Goal: Task Accomplishment & Management: Complete application form

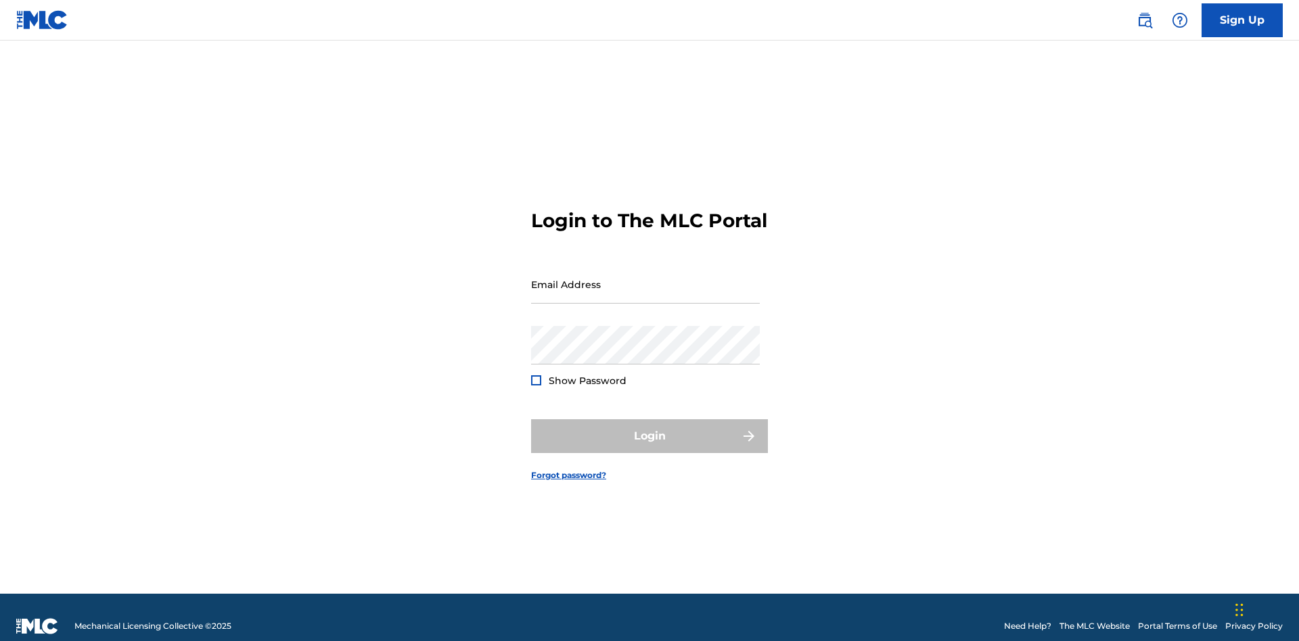
scroll to position [18, 0]
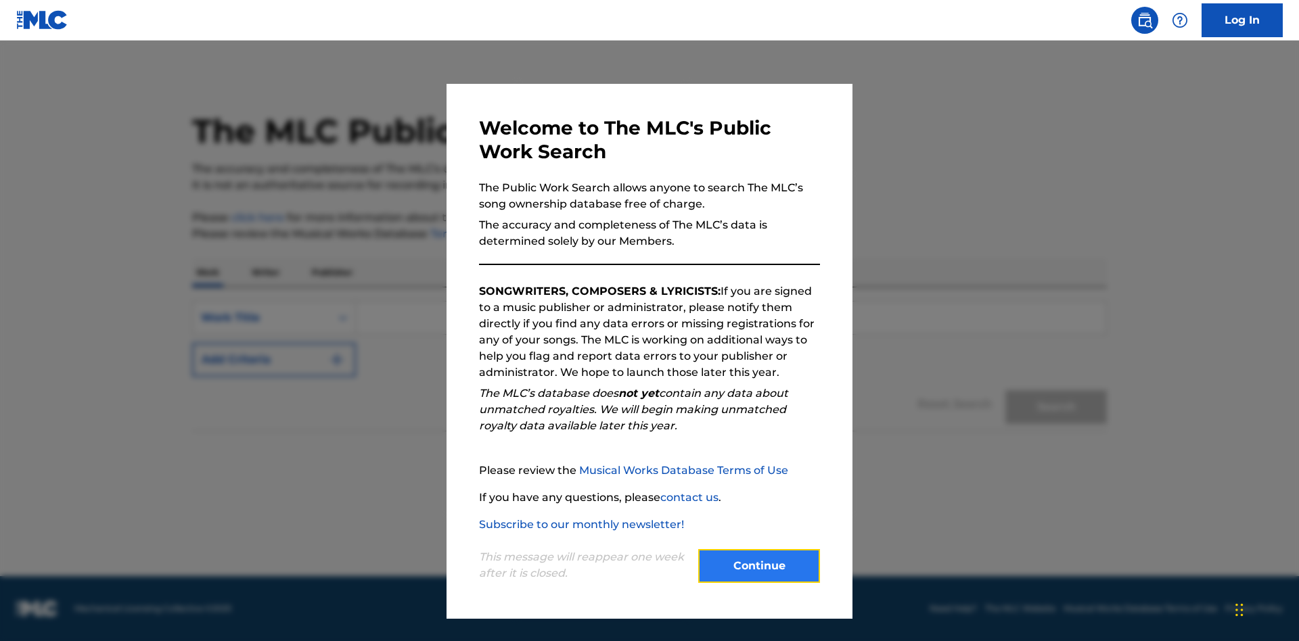
click at [759, 566] on button "Continue" at bounding box center [759, 566] width 122 height 34
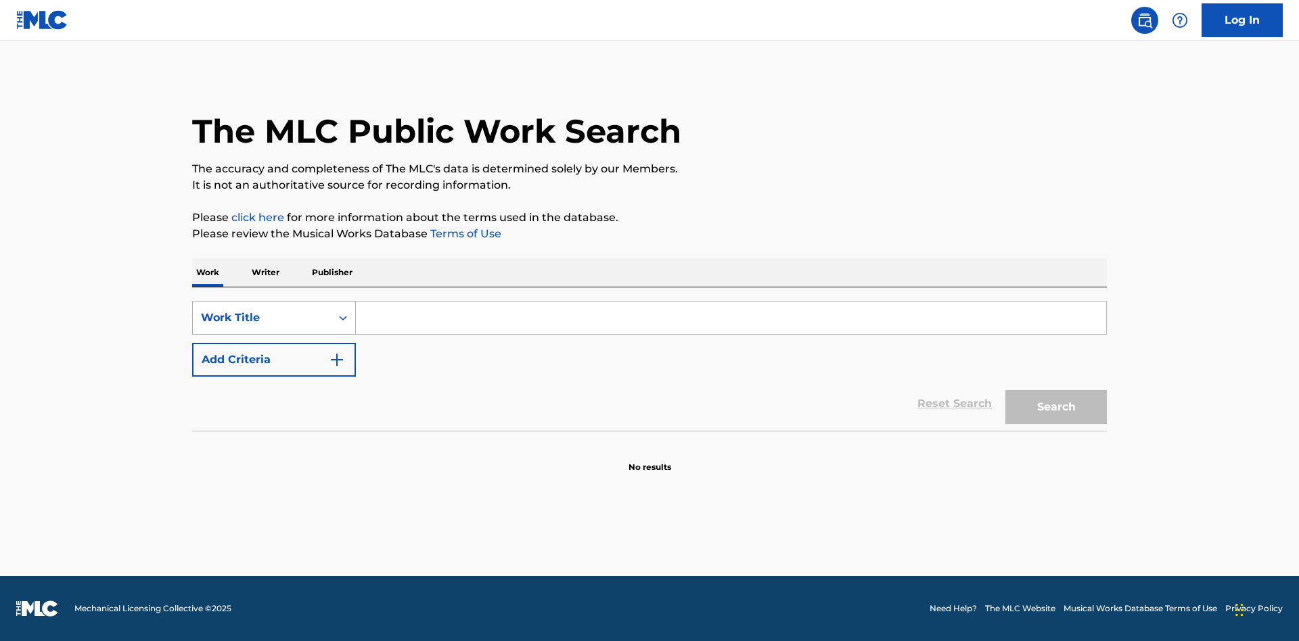
click at [262, 318] on div "Work Title" at bounding box center [262, 318] width 122 height 16
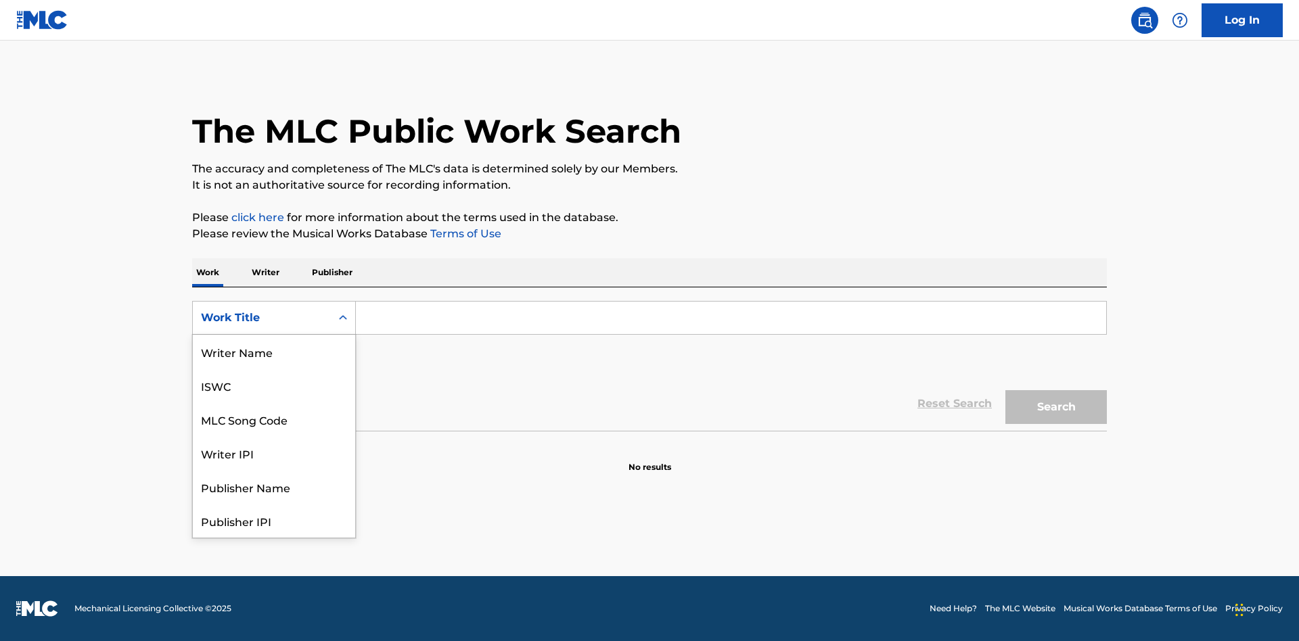
scroll to position [68, 0]
click at [274, 352] on div "MLC Song Code" at bounding box center [274, 352] width 162 height 34
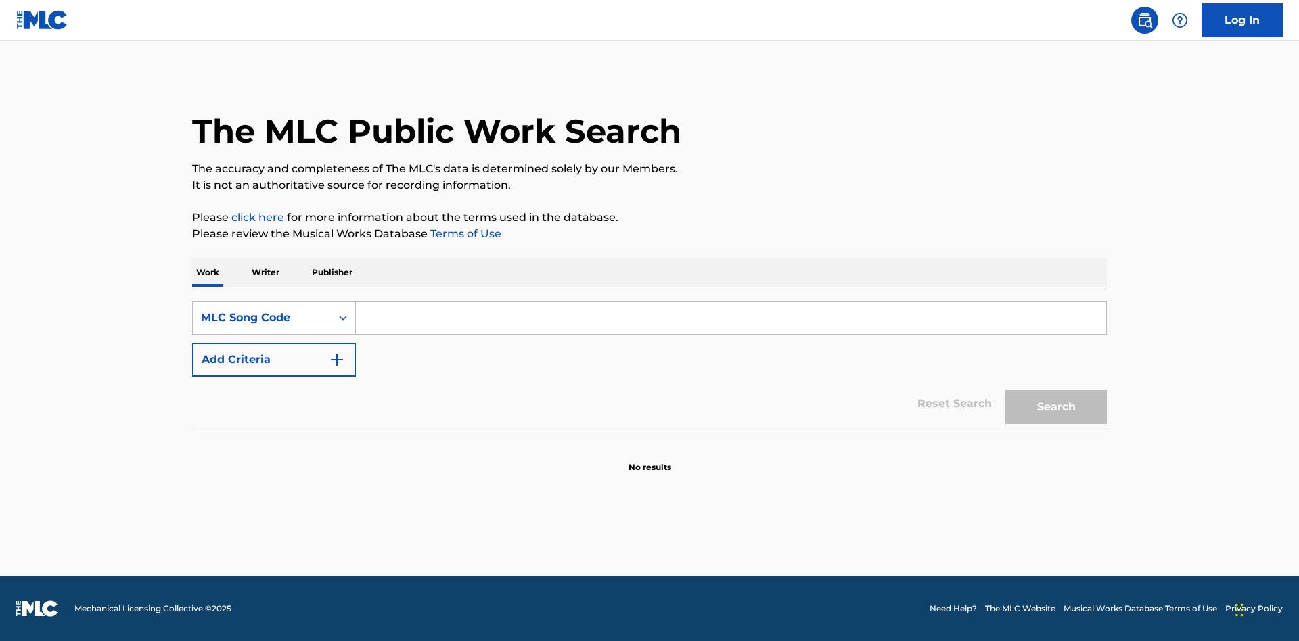
click at [731, 318] on input "Search Form" at bounding box center [731, 318] width 750 height 32
type input "MV82XX"
click at [1056, 407] on button "Search" at bounding box center [1055, 407] width 101 height 34
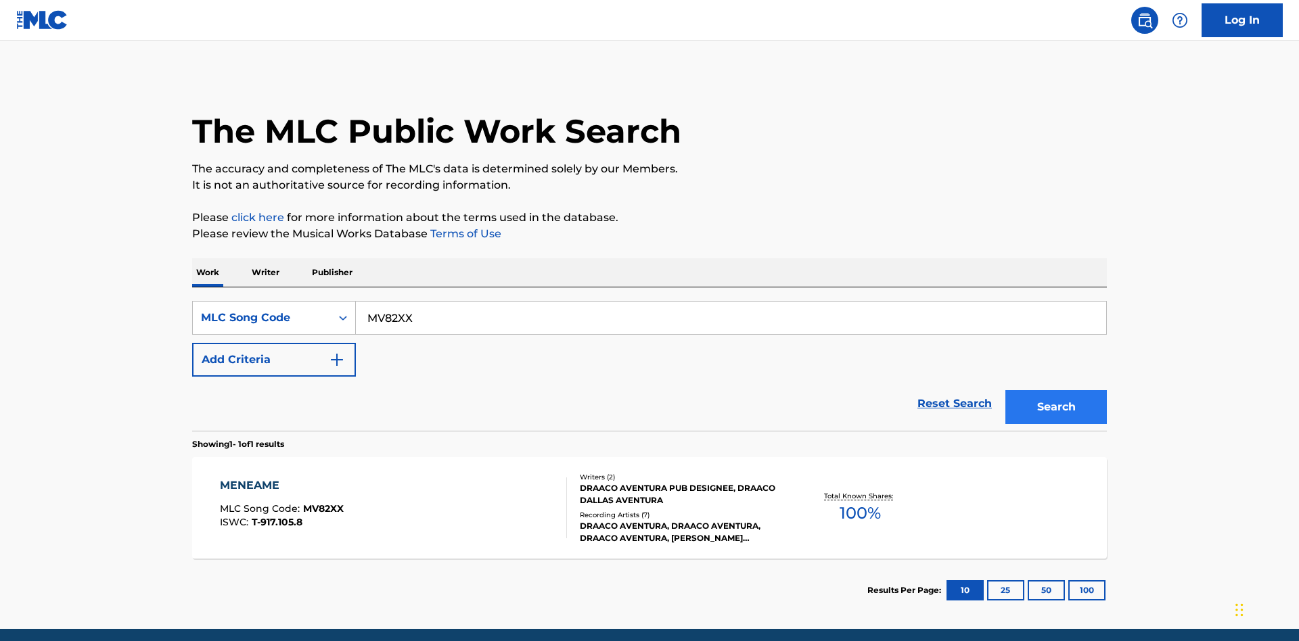
scroll to position [53, 0]
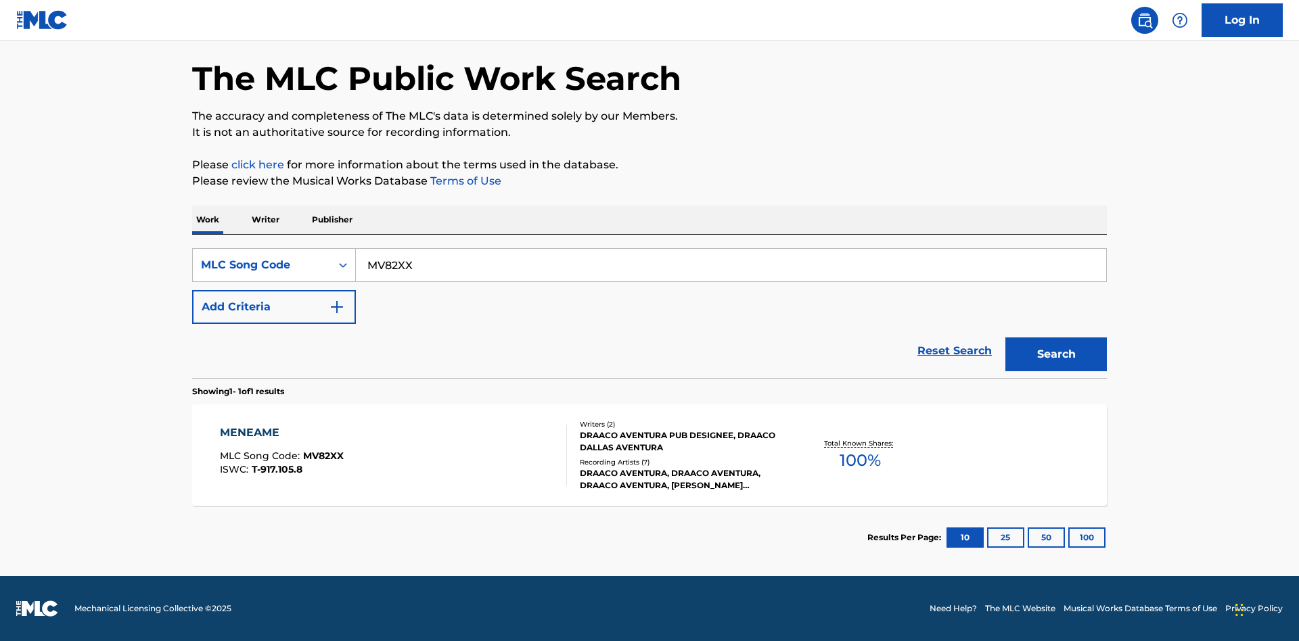
click at [649, 455] on div "Writers ( 2 ) DRAACO AVENTURA PUB DESIGNEE, DRAACO DALLAS AVENTURA Recording Ar…" at bounding box center [675, 455] width 217 height 72
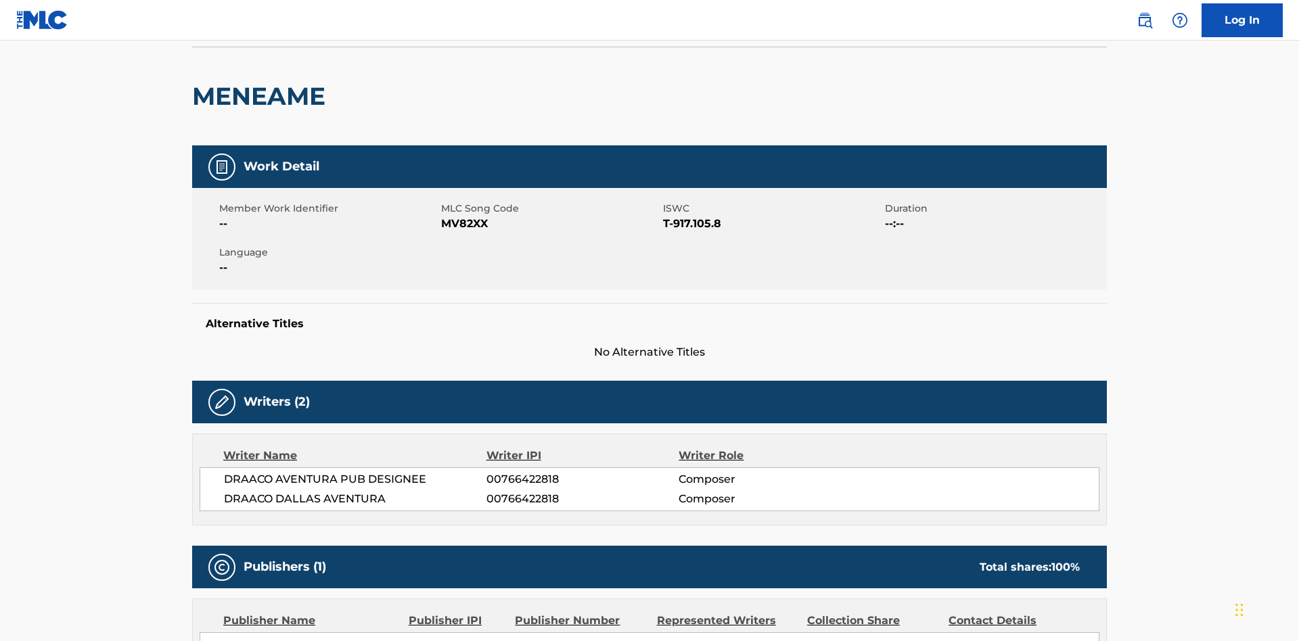
scroll to position [10, 0]
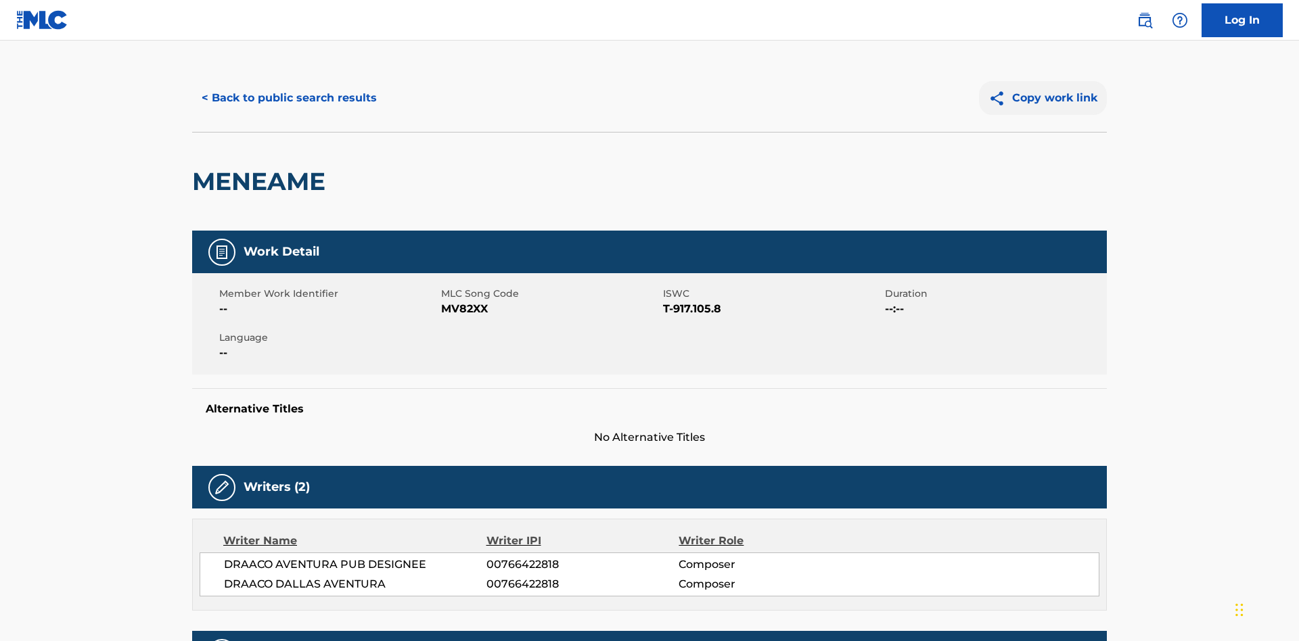
click at [1043, 98] on button "Copy work link" at bounding box center [1043, 98] width 128 height 34
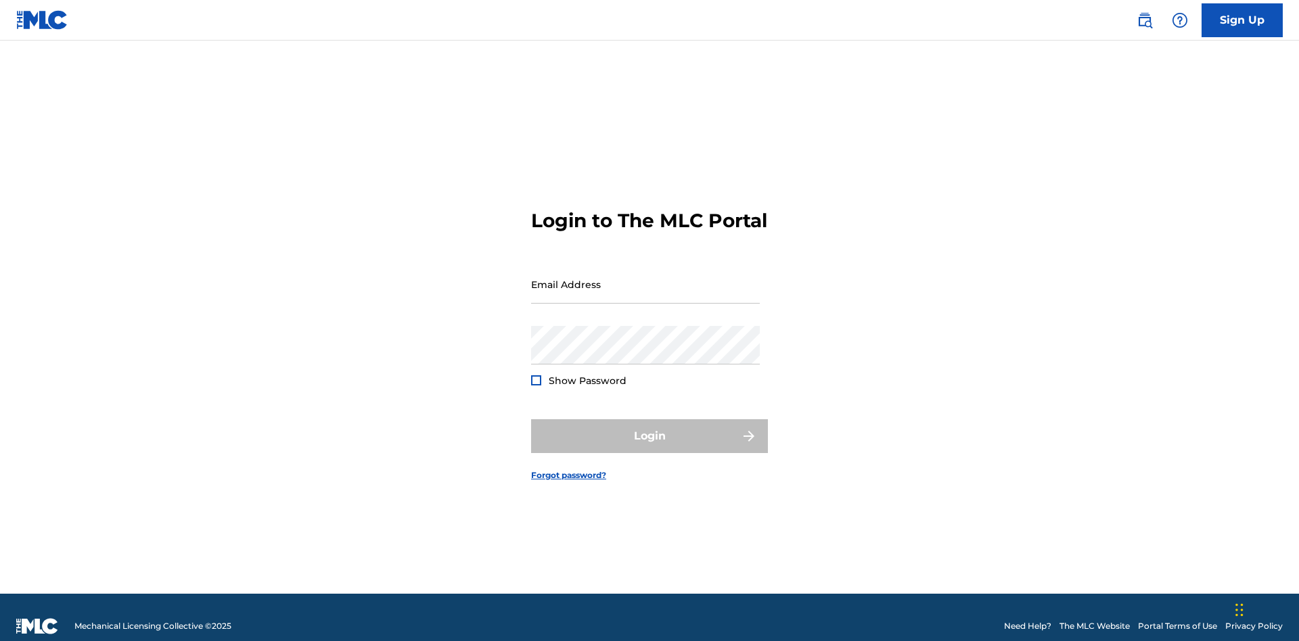
scroll to position [18, 0]
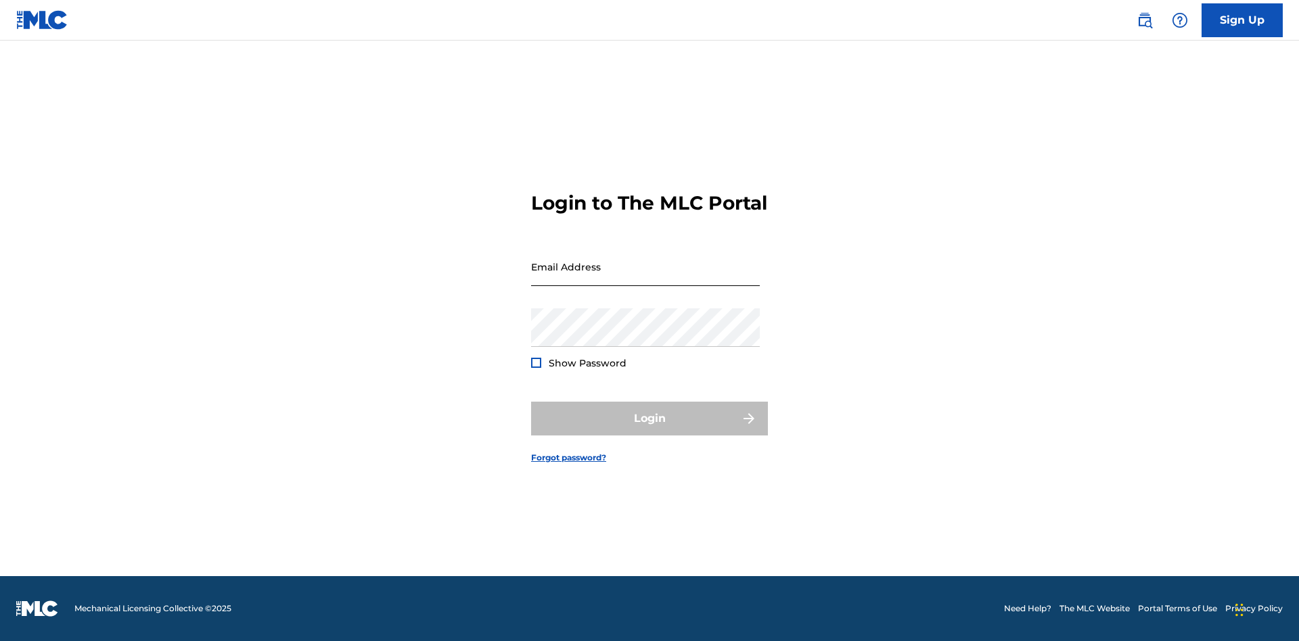
click at [645, 278] on input "Email Address" at bounding box center [645, 267] width 229 height 39
type input "[EMAIL_ADDRESS][DOMAIN_NAME]"
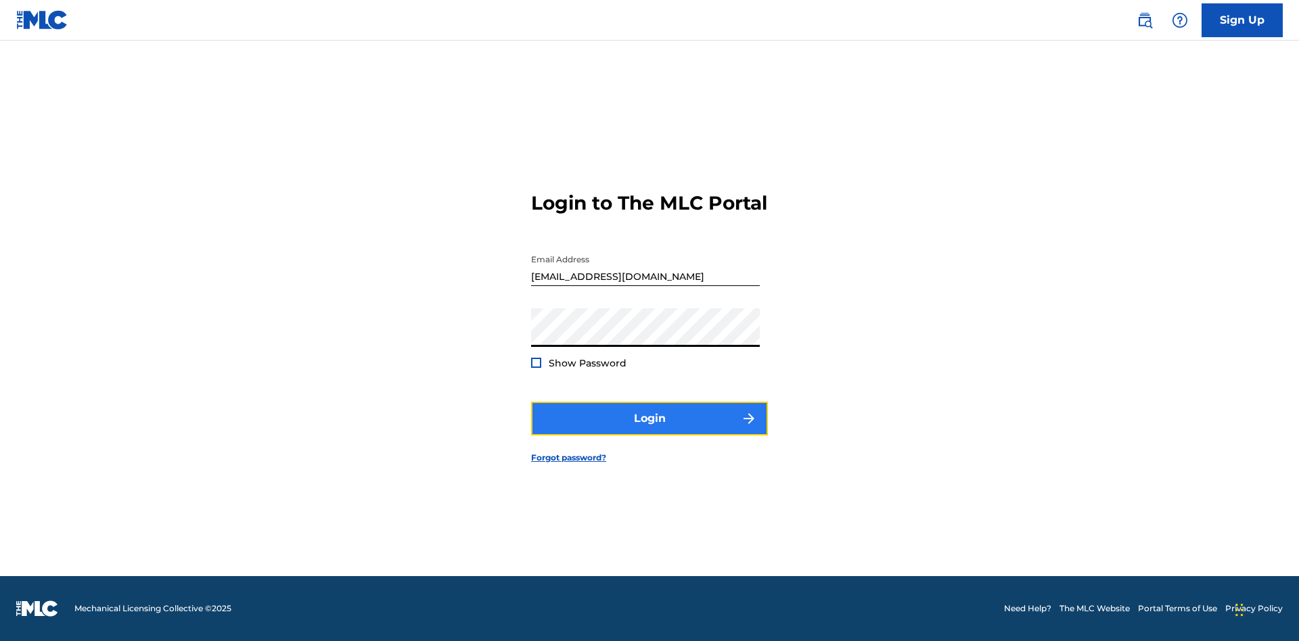
click at [649, 430] on button "Login" at bounding box center [649, 419] width 237 height 34
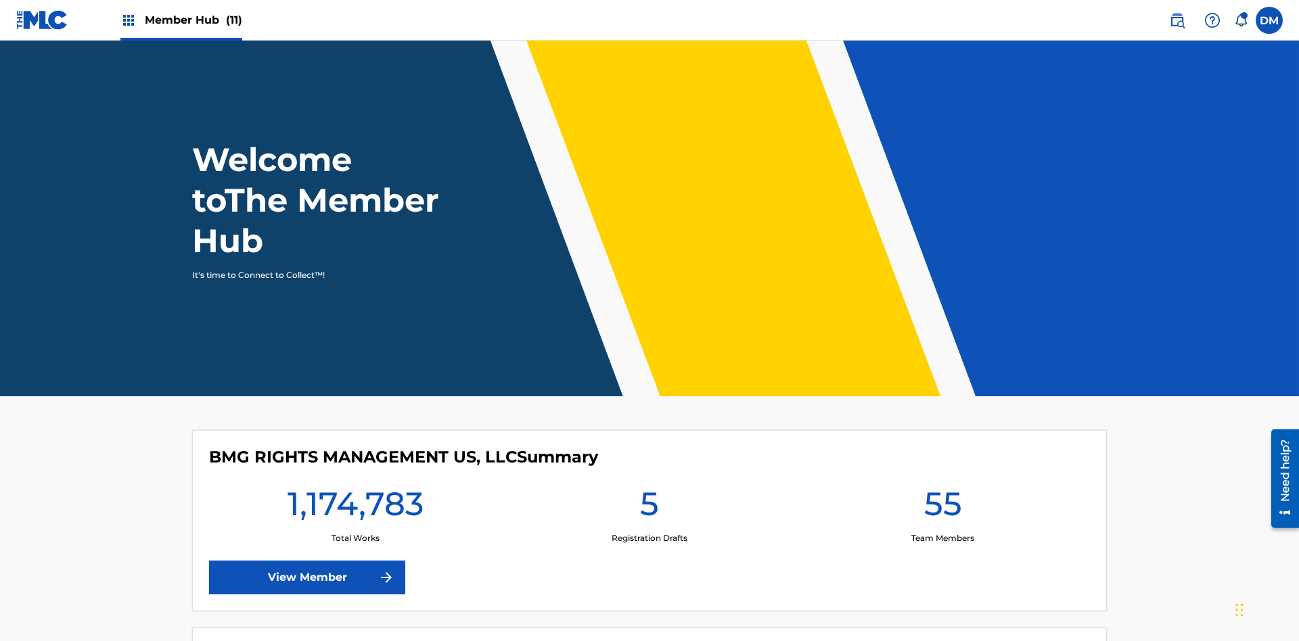
click at [193, 20] on span "Member Hub (11)" at bounding box center [193, 20] width 97 height 16
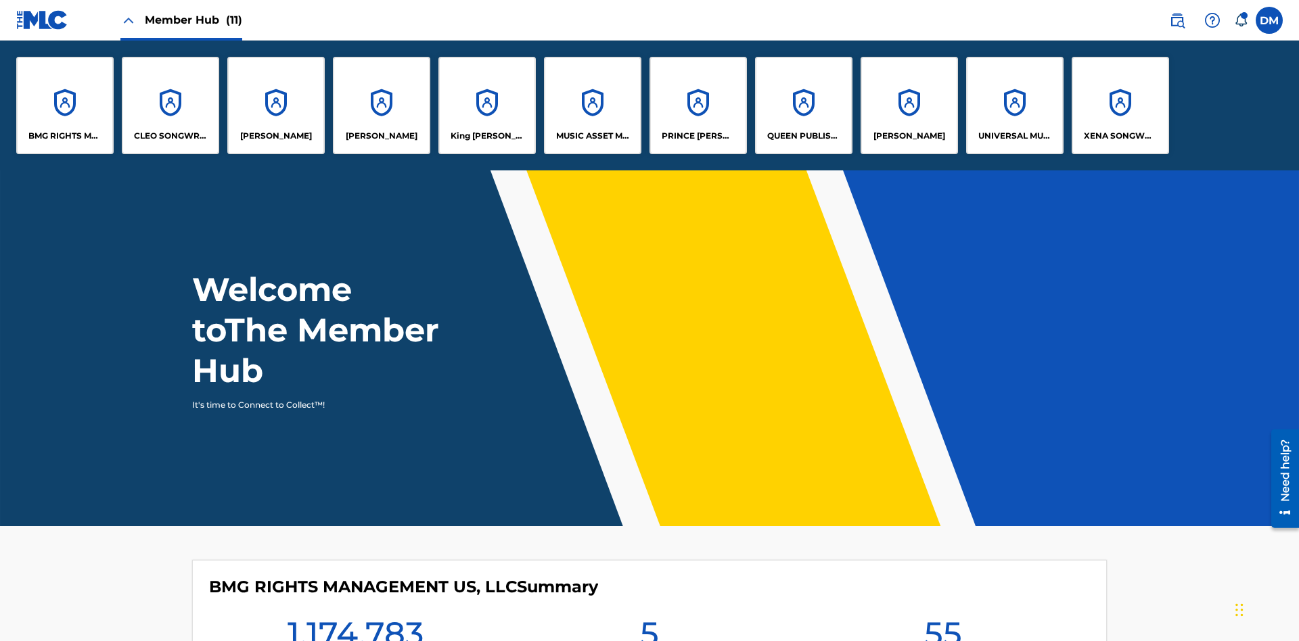
scroll to position [49, 0]
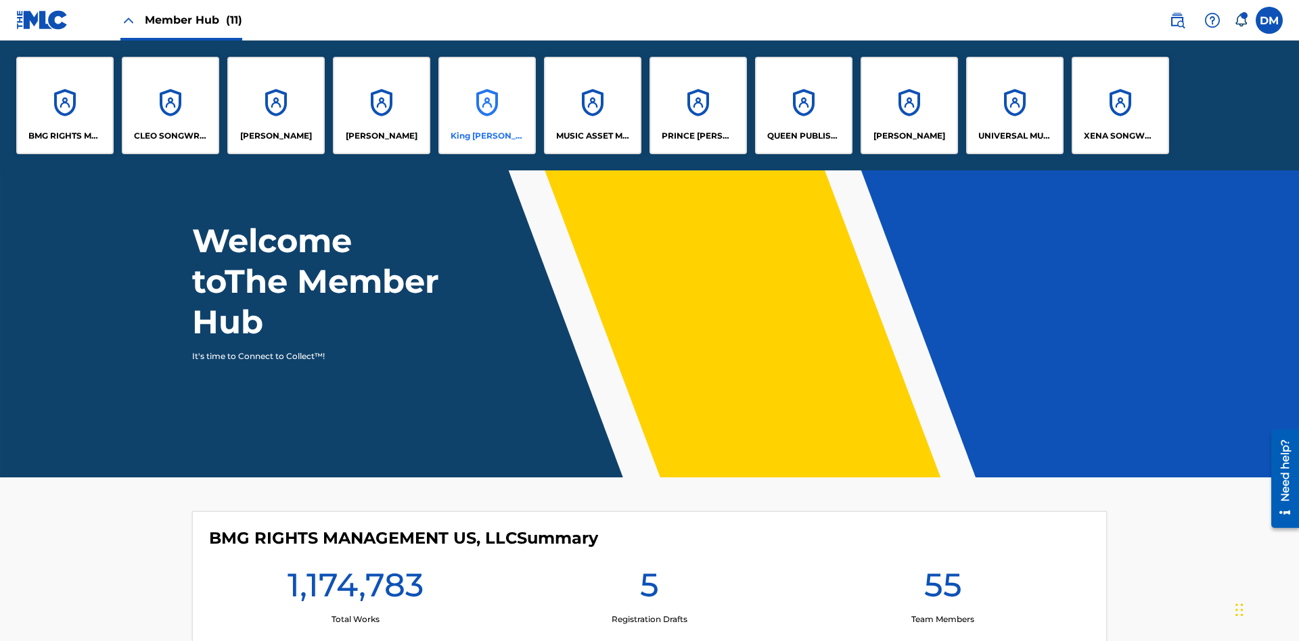
click at [486, 136] on p "King [PERSON_NAME]" at bounding box center [488, 136] width 74 height 12
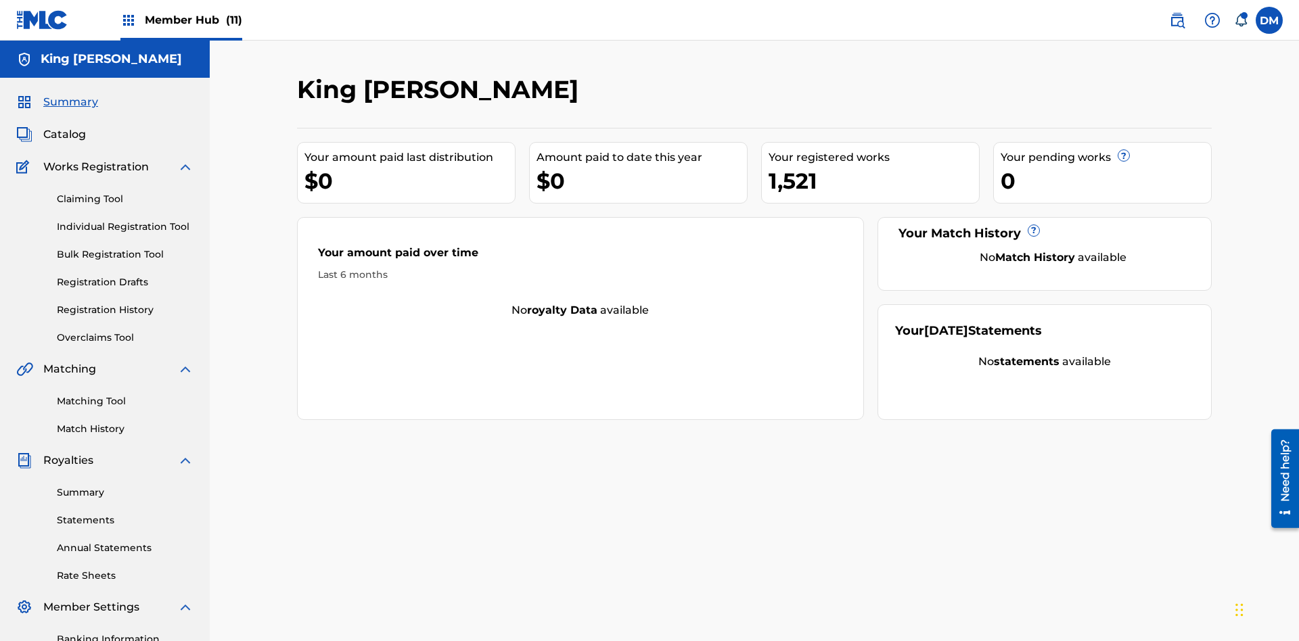
scroll to position [139, 0]
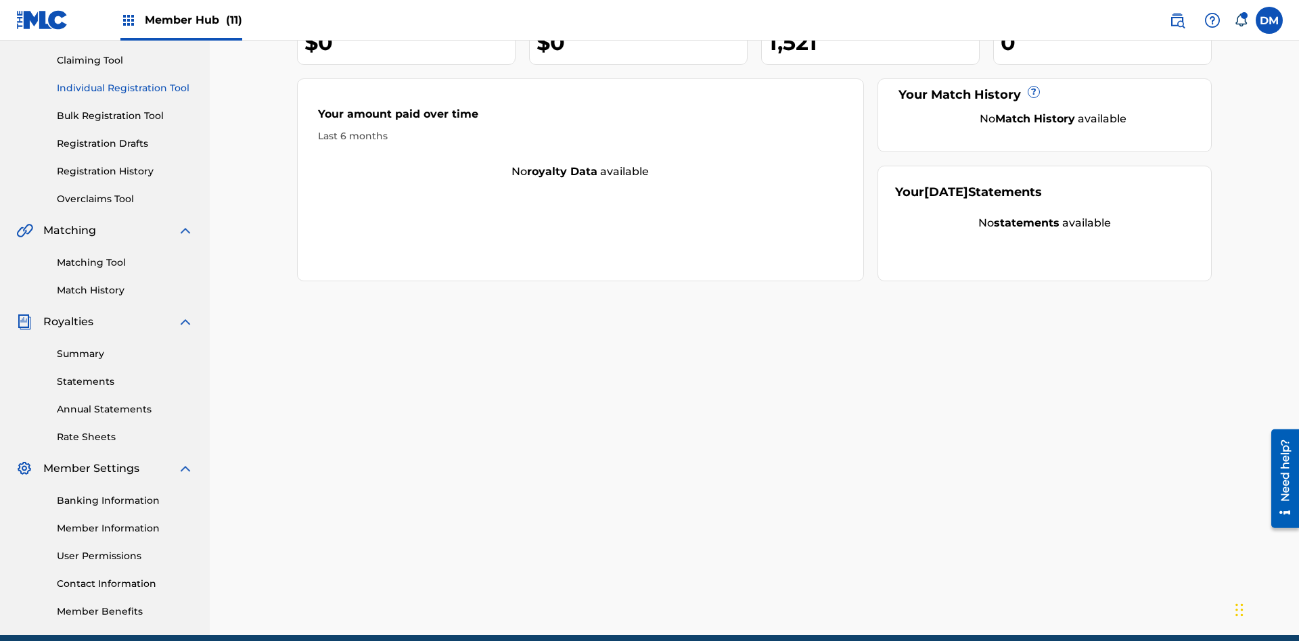
click at [125, 88] on link "Individual Registration Tool" at bounding box center [125, 88] width 137 height 14
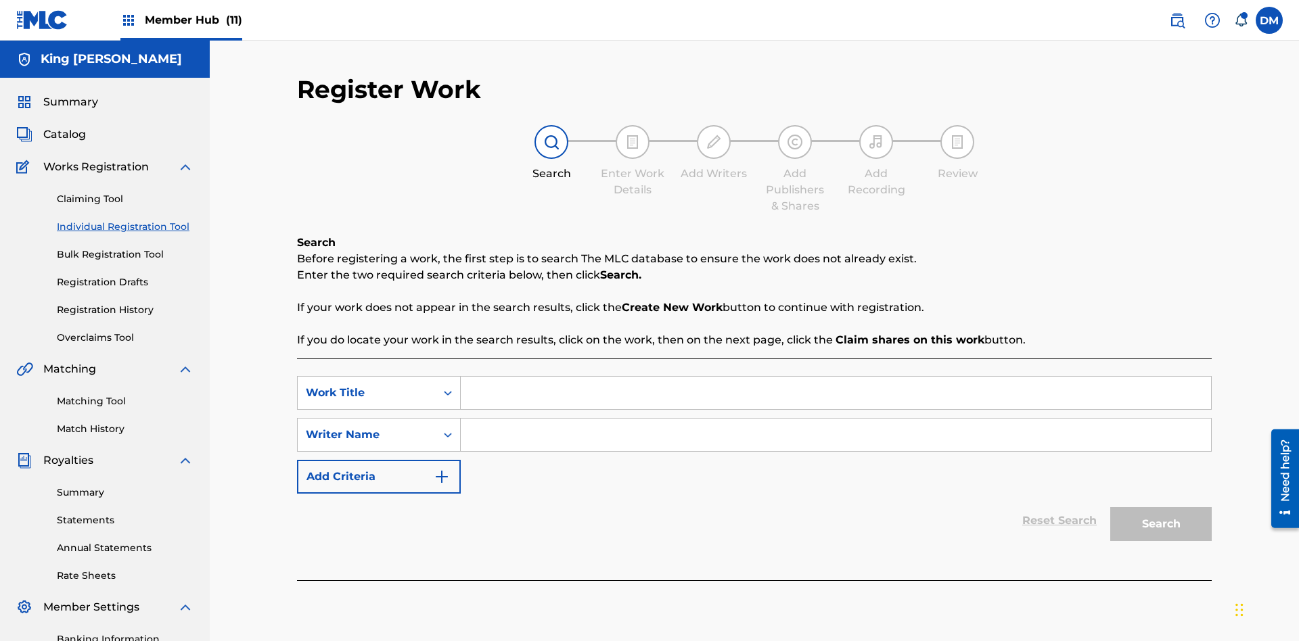
scroll to position [198, 0]
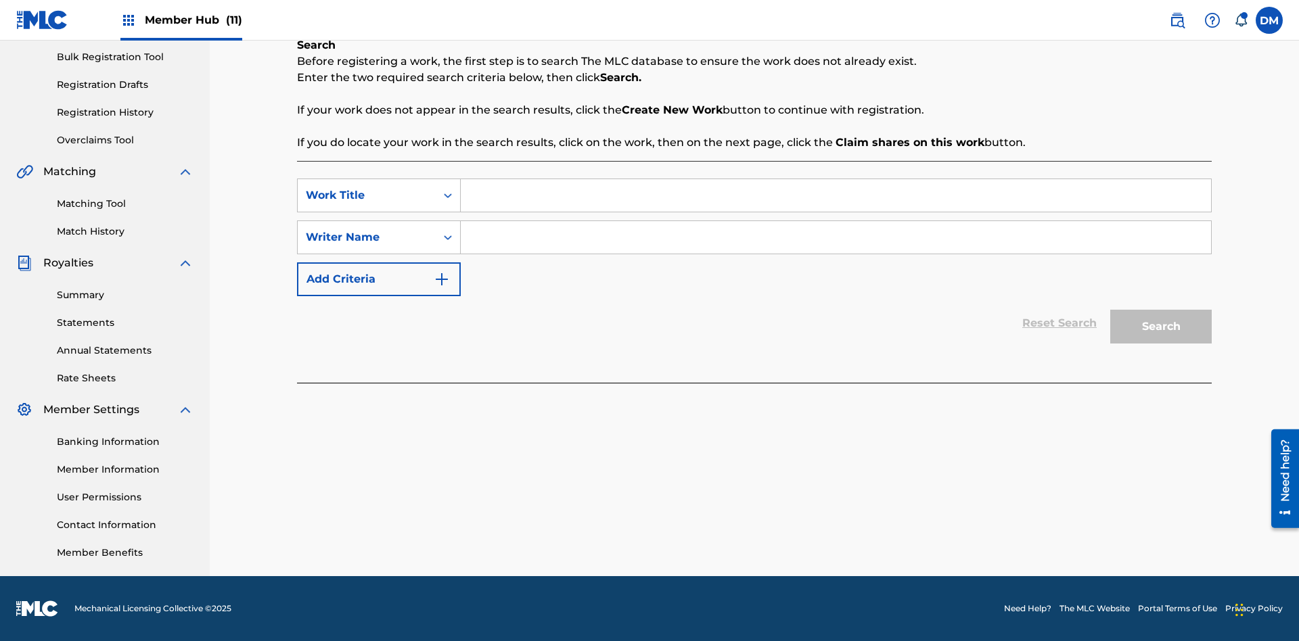
click at [835, 195] on input "Search Form" at bounding box center [836, 195] width 750 height 32
type input "Test"
click at [835, 237] on input "Search Form" at bounding box center [836, 237] width 750 height 32
type input "Test"
click at [1161, 327] on button "Search" at bounding box center [1160, 327] width 101 height 34
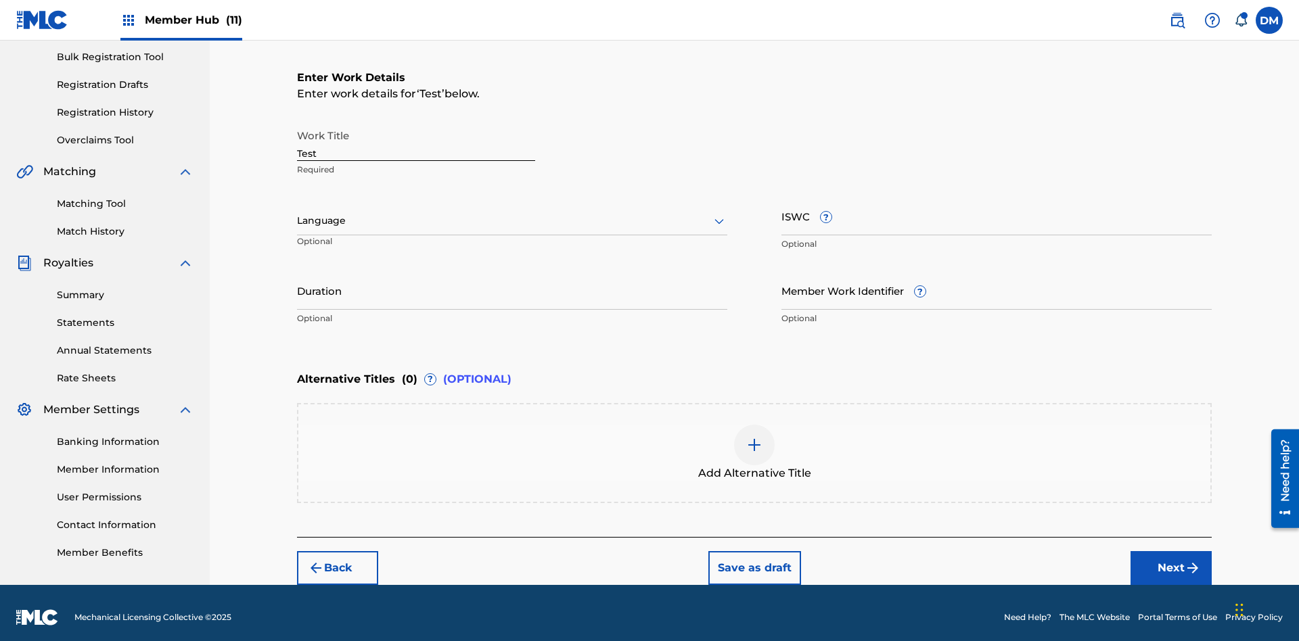
click at [416, 133] on input "Test" at bounding box center [416, 141] width 238 height 39
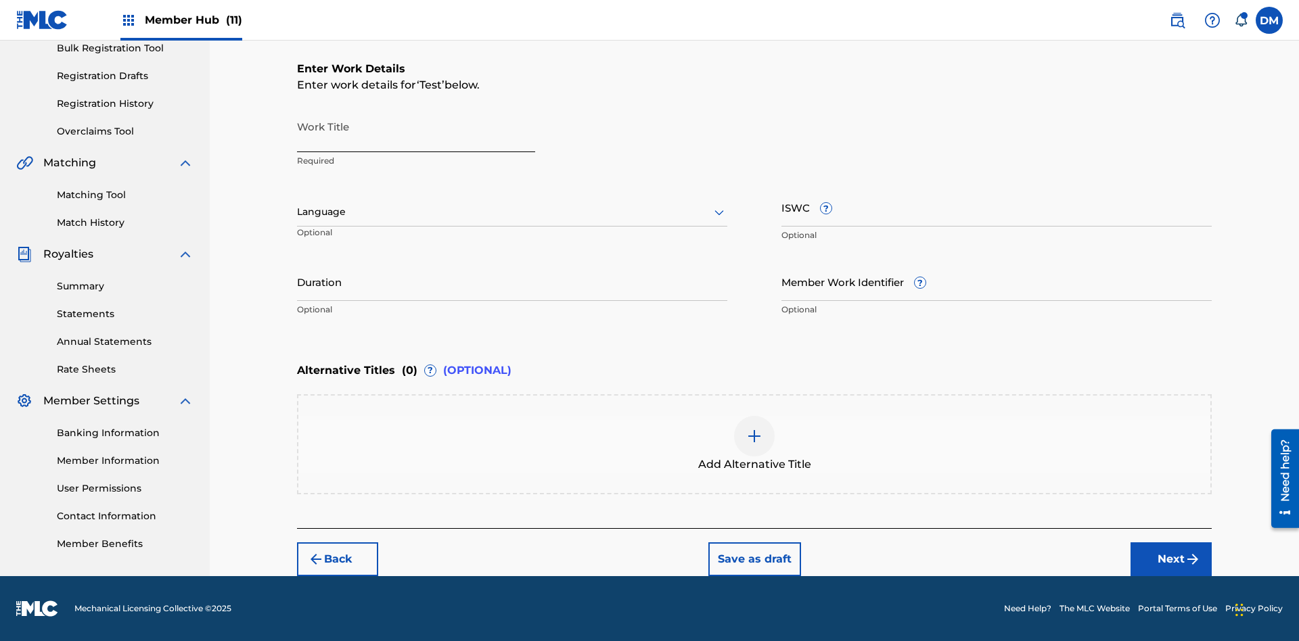
paste input "[URL][DOMAIN_NAME]"
type input "[URL][DOMAIN_NAME]"
click at [1269, 20] on label at bounding box center [1269, 20] width 27 height 27
click at [1269, 20] on input "[PERSON_NAME] [PERSON_NAME] [PERSON_NAME][EMAIL_ADDRESS][DOMAIN_NAME] Notificat…" at bounding box center [1269, 20] width 0 height 0
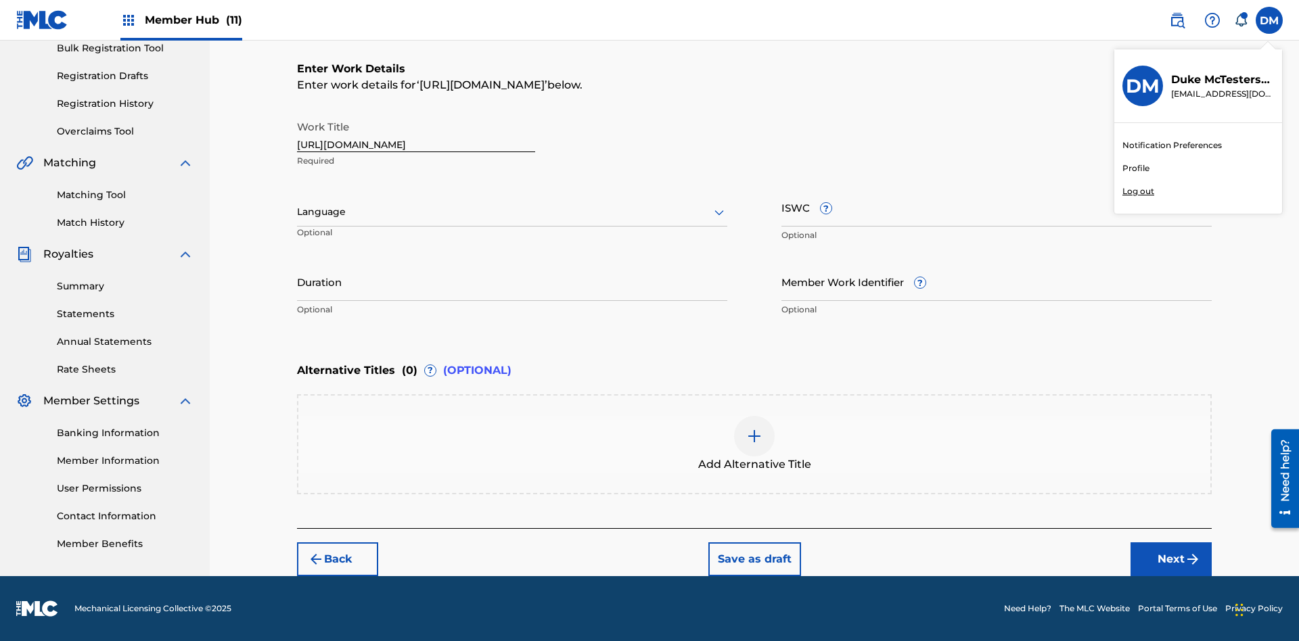
click at [1138, 191] on p "Log out" at bounding box center [1138, 191] width 32 height 12
click at [1269, 20] on input "[PERSON_NAME] [PERSON_NAME] [PERSON_NAME][EMAIL_ADDRESS][DOMAIN_NAME] Notificat…" at bounding box center [1269, 20] width 0 height 0
